Goal: Navigation & Orientation: Understand site structure

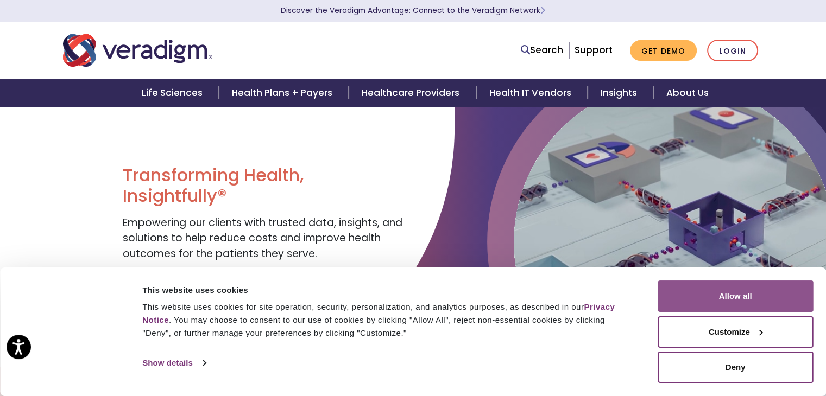
click at [761, 307] on button "Allow all" at bounding box center [734, 296] width 155 height 31
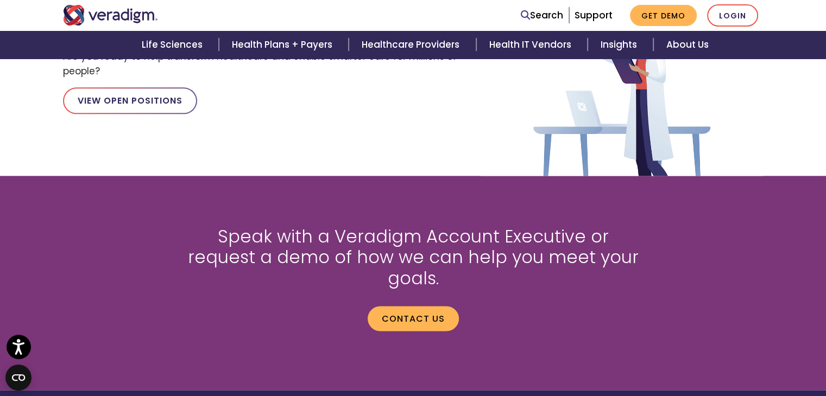
scroll to position [1414, 0]
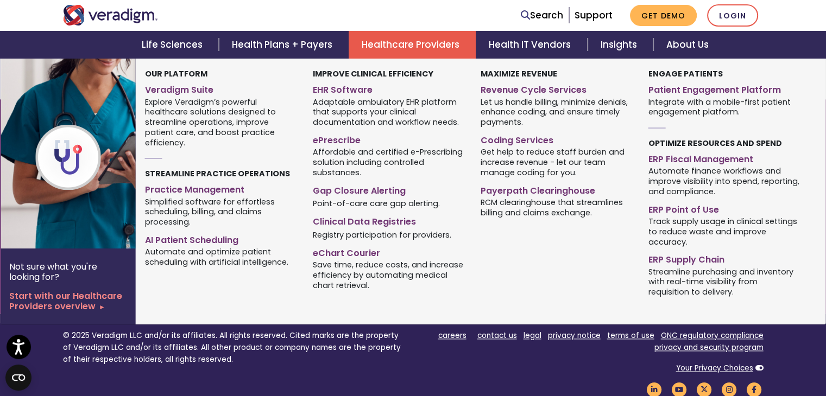
click at [411, 39] on link "Healthcare Providers" at bounding box center [412, 45] width 127 height 28
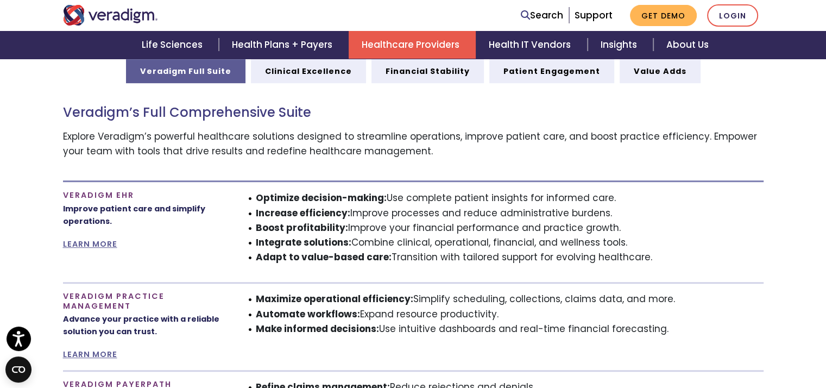
scroll to position [600, 0]
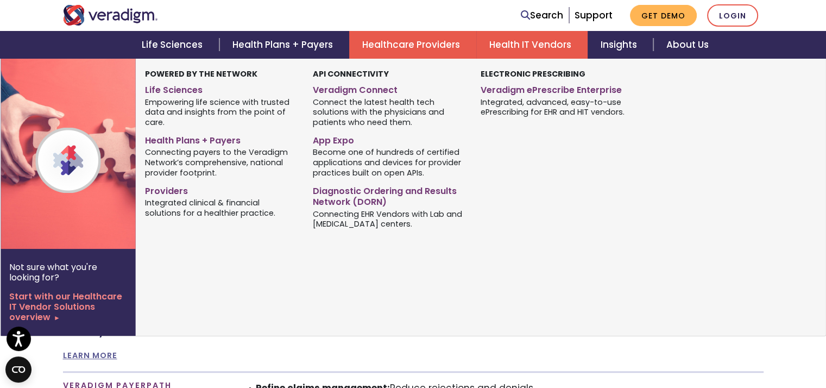
click at [537, 47] on link "Health IT Vendors" at bounding box center [531, 45] width 111 height 28
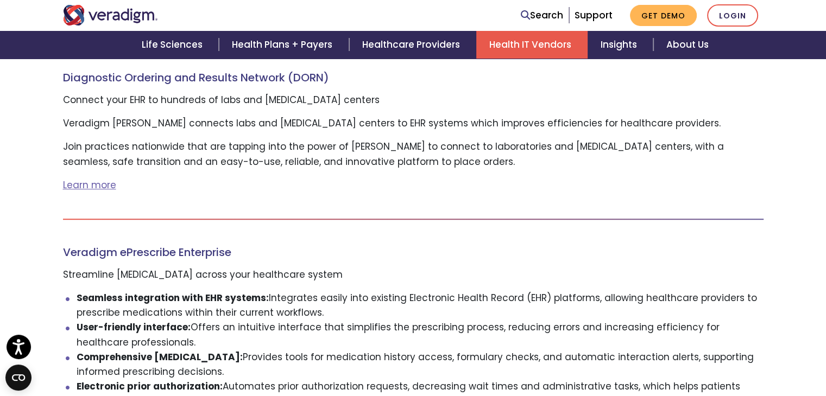
scroll to position [657, 0]
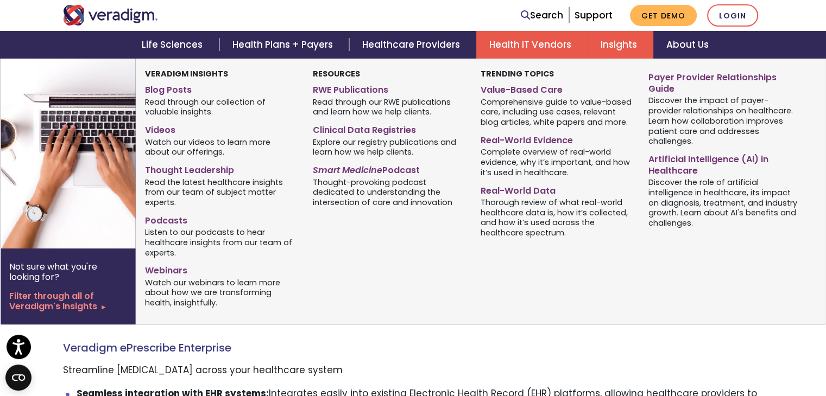
click at [621, 47] on link "Insights" at bounding box center [620, 45] width 66 height 28
